Goal: Check status: Check status

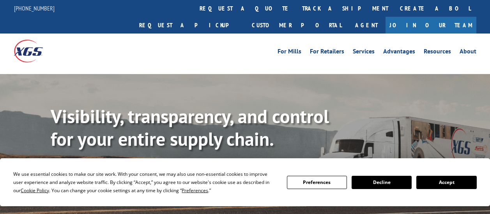
click at [296, 9] on link "track a shipment" at bounding box center [345, 8] width 98 height 17
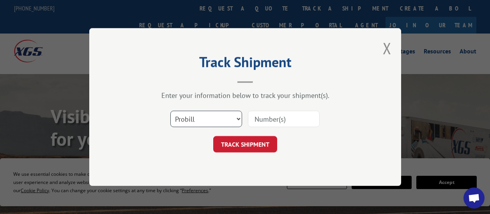
click at [239, 118] on select "Select category... Probill BOL PO" at bounding box center [206, 119] width 72 height 16
select select "bol"
click at [170, 111] on select "Select category... Probill BOL PO" at bounding box center [206, 119] width 72 height 16
paste input "CP-029850.A"
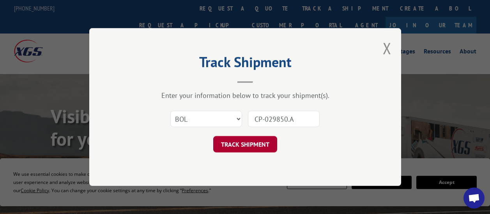
type input "CP-029850.A"
click at [244, 143] on button "TRACK SHIPMENT" at bounding box center [245, 144] width 64 height 16
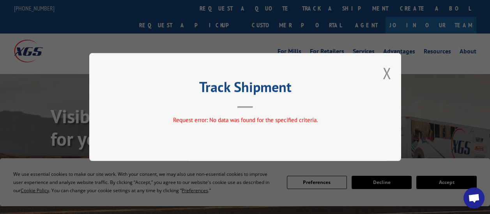
click at [388, 73] on button "Close modal" at bounding box center [387, 73] width 9 height 21
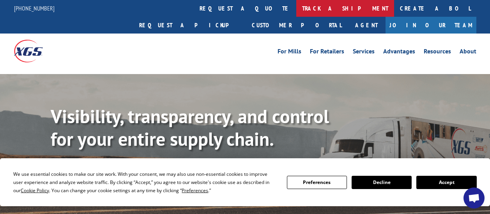
click at [296, 10] on link "track a shipment" at bounding box center [345, 8] width 98 height 17
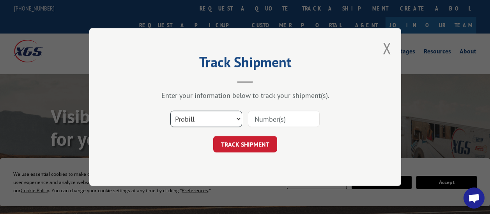
click at [236, 118] on select "Select category... Probill BOL PO" at bounding box center [206, 119] width 72 height 16
select select "po"
click at [170, 111] on select "Select category... Probill BOL PO" at bounding box center [206, 119] width 72 height 16
click at [263, 118] on input at bounding box center [284, 119] width 72 height 16
type input "AT"
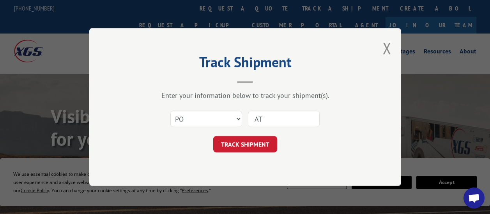
click button "TRACK SHIPMENT" at bounding box center [245, 144] width 64 height 16
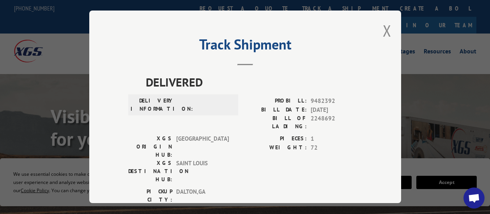
click at [385, 30] on button "Close modal" at bounding box center [387, 30] width 9 height 21
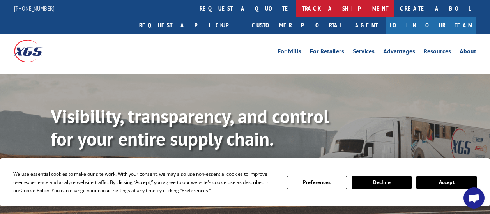
click at [296, 10] on link "track a shipment" at bounding box center [345, 8] width 98 height 17
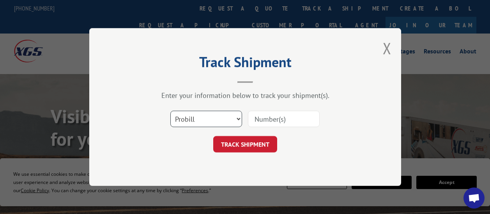
click at [237, 117] on select "Select category... Probill BOL PO" at bounding box center [206, 119] width 72 height 16
select select "bol"
click at [170, 111] on select "Select category... Probill BOL PO" at bounding box center [206, 119] width 72 height 16
click at [261, 117] on input at bounding box center [284, 119] width 72 height 16
type input "-"
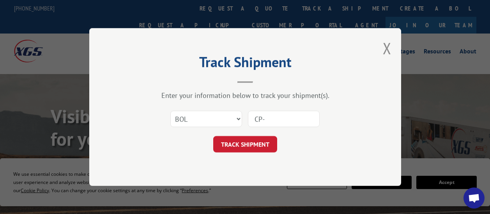
click at [268, 120] on input "CP-" at bounding box center [284, 119] width 72 height 16
type input "CP-029850.A"
click at [246, 147] on button "TRACK SHIPMENT" at bounding box center [245, 144] width 64 height 16
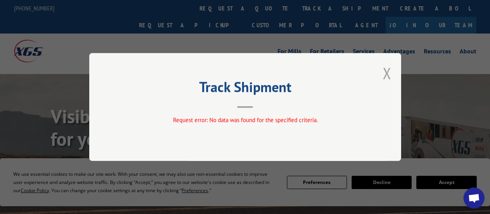
click at [386, 73] on button "Close modal" at bounding box center [387, 73] width 9 height 21
